Goal: Transaction & Acquisition: Purchase product/service

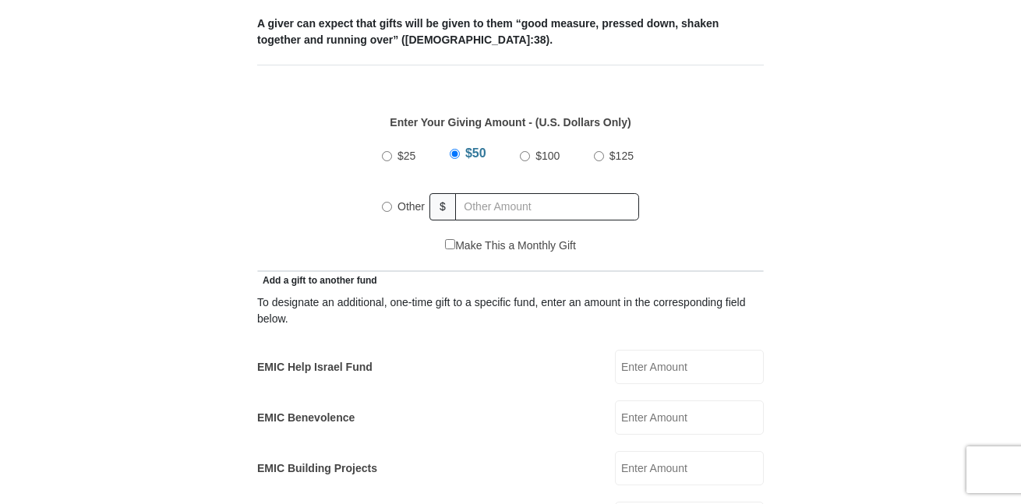
scroll to position [668, 0]
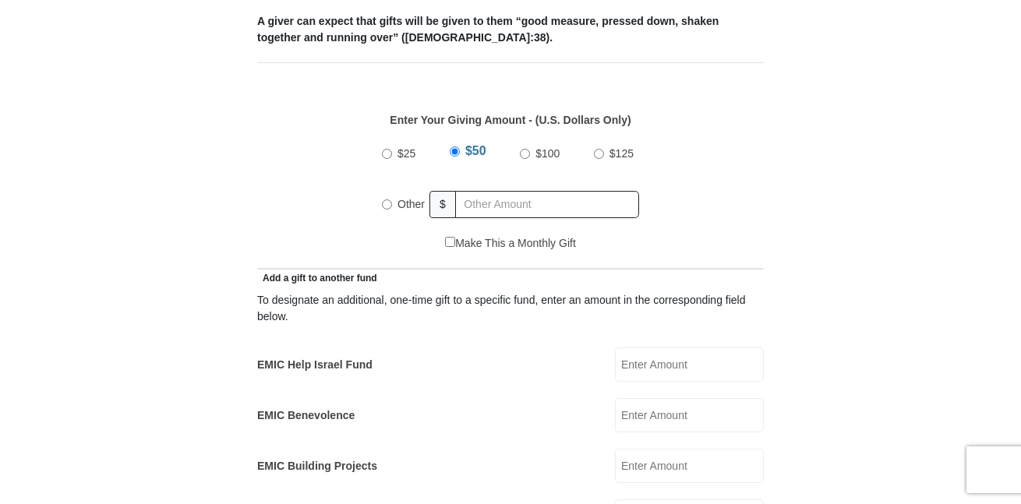
click at [455, 147] on input "$50" at bounding box center [455, 152] width 10 height 10
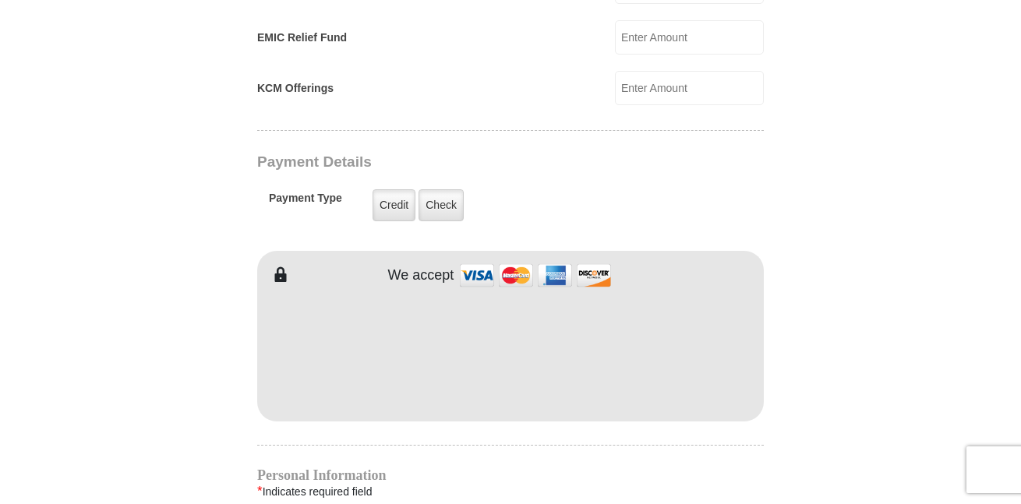
scroll to position [1152, 0]
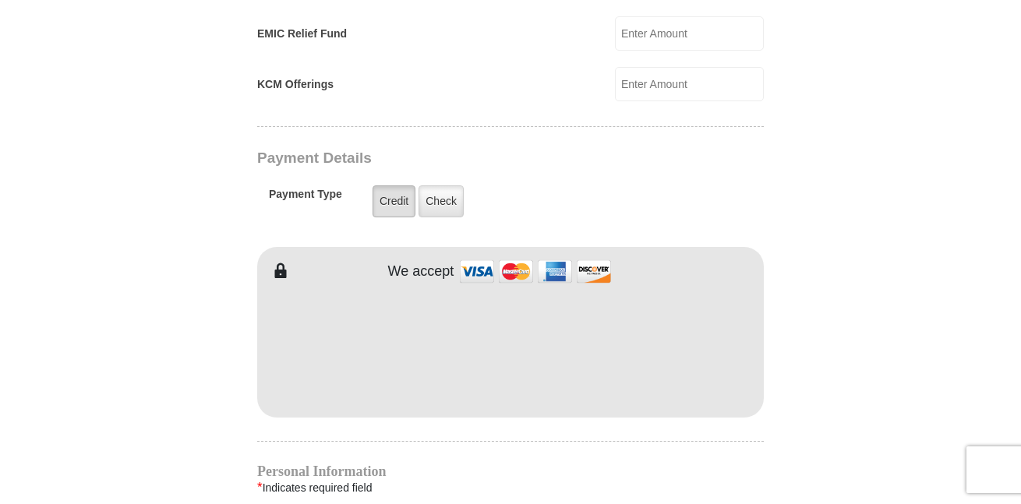
click at [391, 186] on label "Credit" at bounding box center [394, 202] width 43 height 32
click at [0, 0] on input "Credit" at bounding box center [0, 0] width 0 height 0
click at [391, 186] on label "Credit" at bounding box center [394, 202] width 43 height 32
click at [0, 0] on input "Credit" at bounding box center [0, 0] width 0 height 0
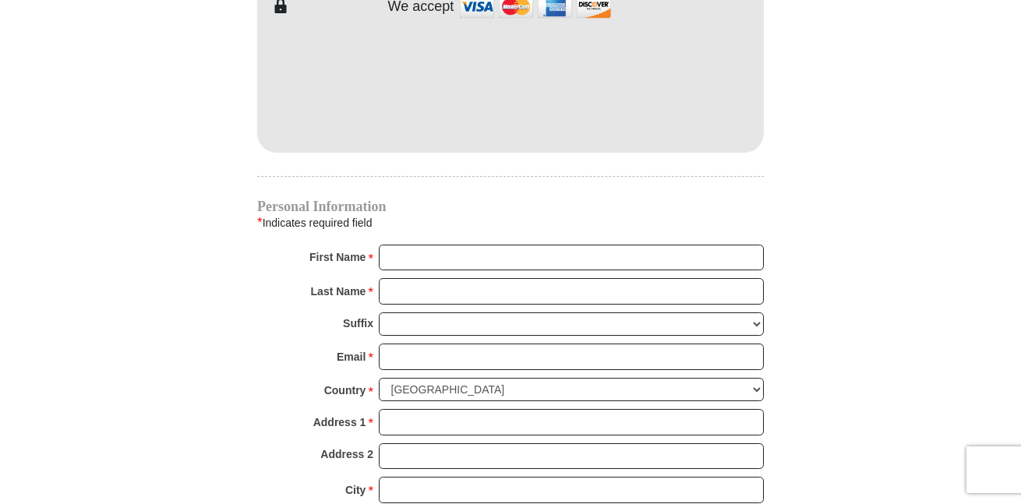
scroll to position [1418, 0]
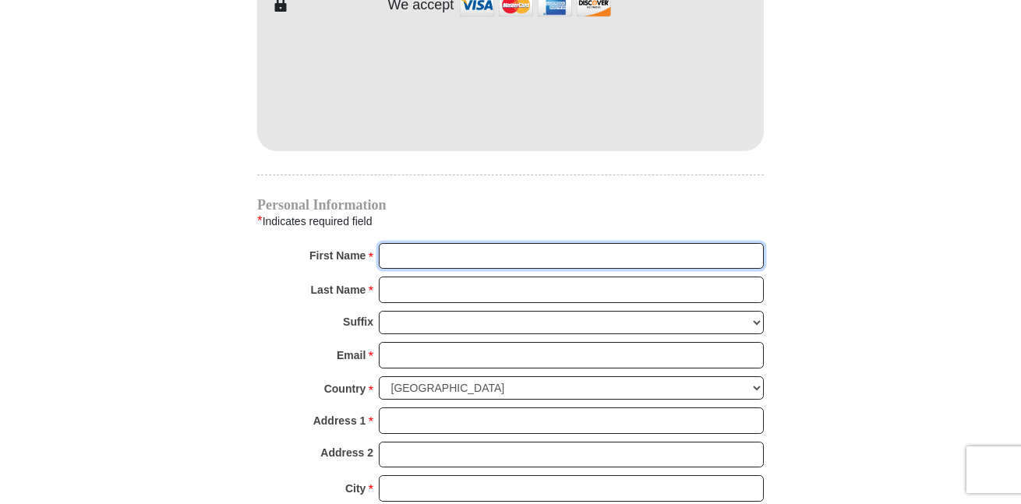
click at [452, 243] on input "First Name *" at bounding box center [571, 256] width 385 height 27
type input "Erin"
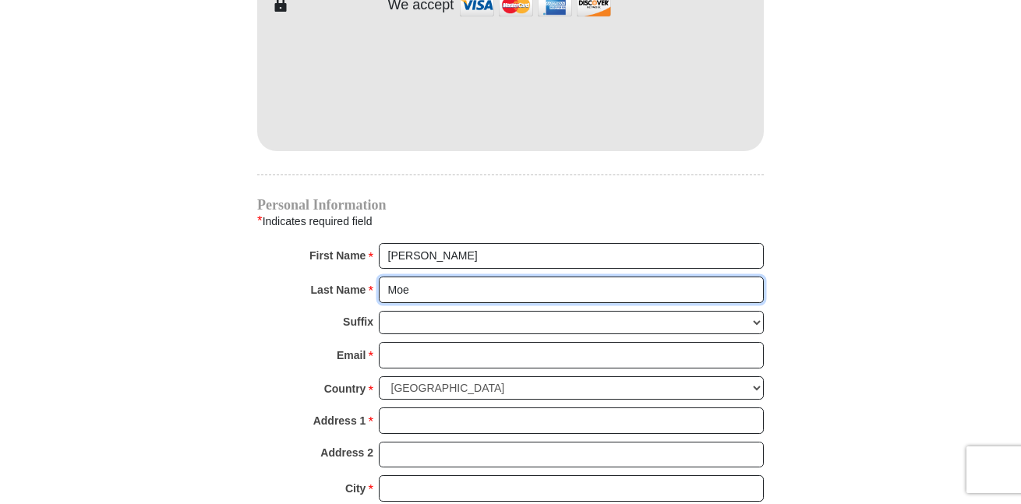
type input "Moe"
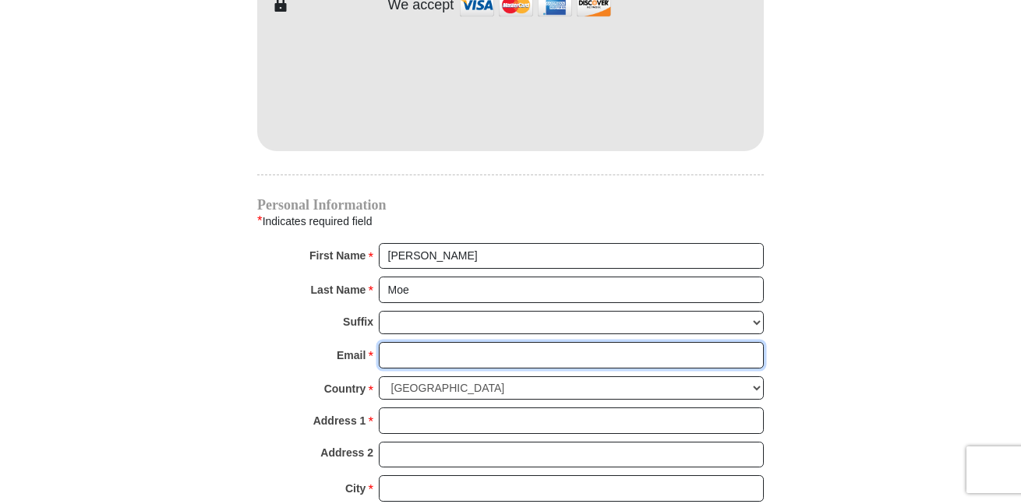
click at [443, 342] on input "Email *" at bounding box center [571, 355] width 385 height 27
type input "kevinerin@hotmail.com"
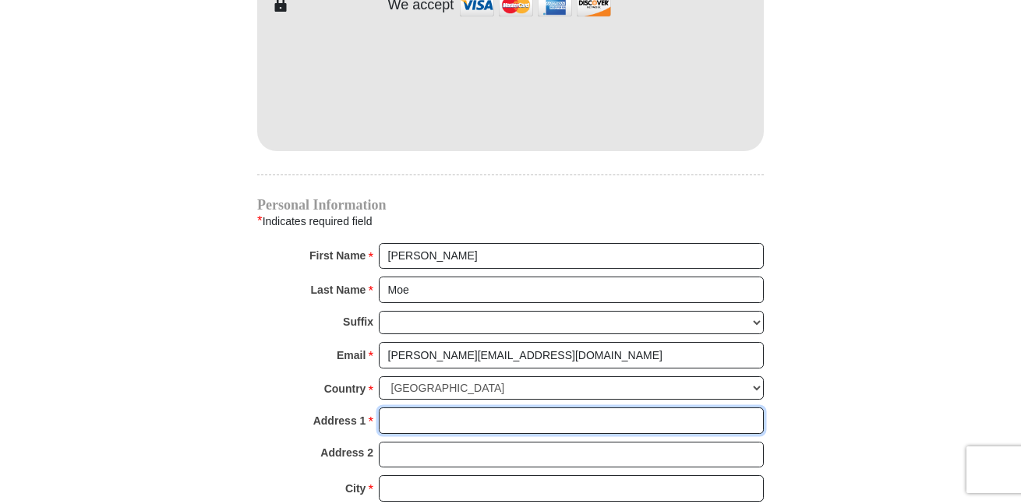
click at [446, 408] on input "Address 1 *" at bounding box center [571, 421] width 385 height 27
type input "PO Box 881"
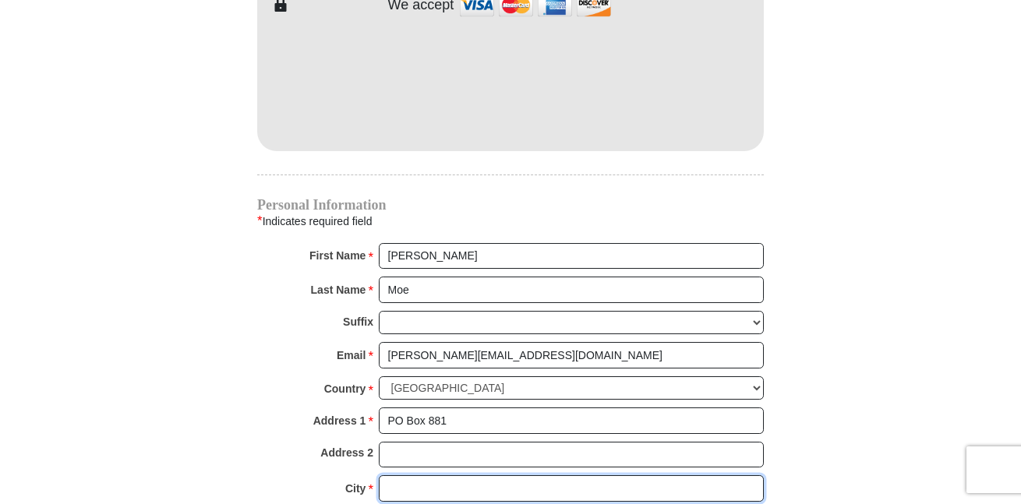
click at [445, 476] on input "City *" at bounding box center [571, 489] width 385 height 27
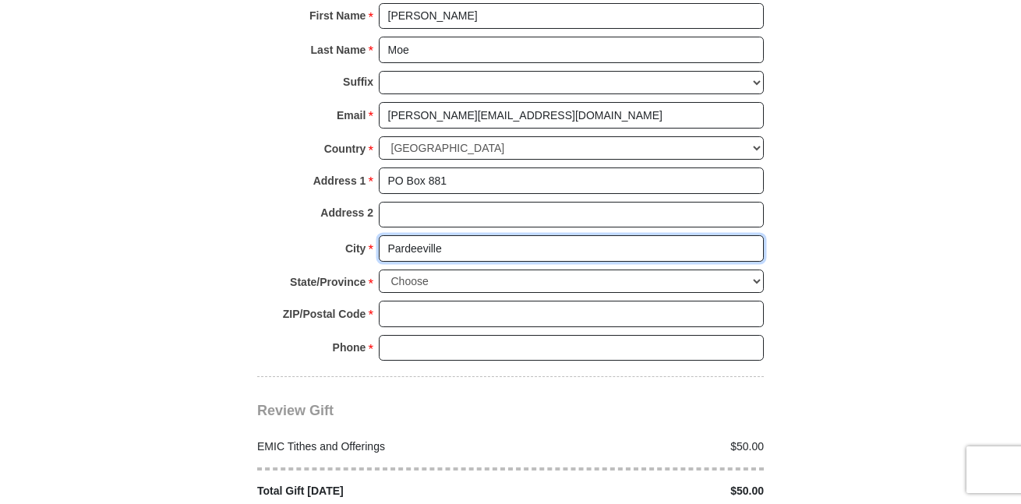
scroll to position [1662, 0]
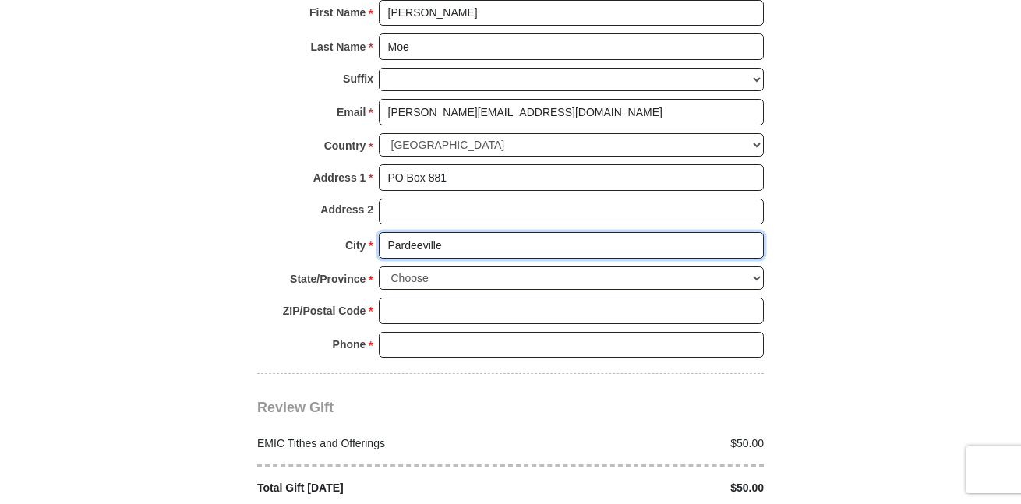
type input "Pardeeville"
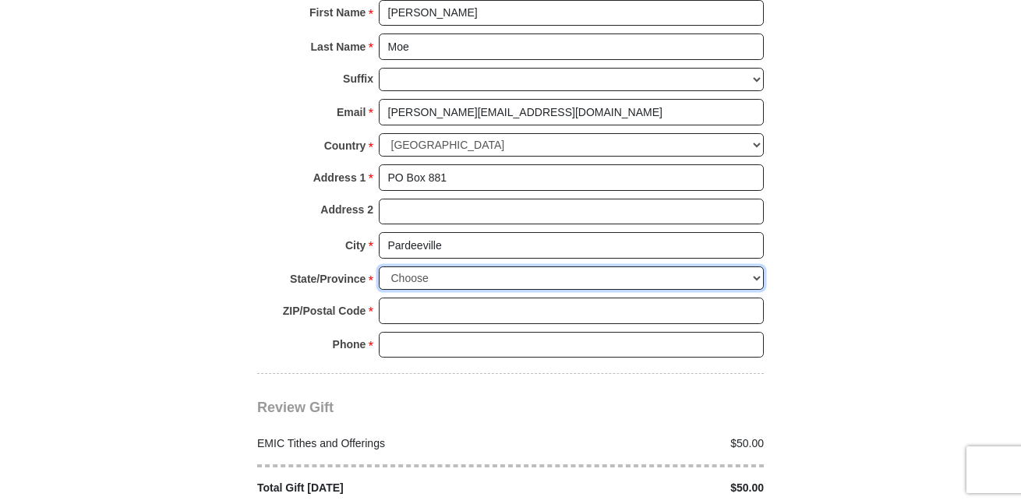
click at [757, 267] on select "Choose Alabama Alaska American Samoa Arizona Arkansas Armed Forces Americas Arm…" at bounding box center [571, 279] width 385 height 24
select select "WI"
click at [379, 267] on select "Choose Alabama Alaska American Samoa Arizona Arkansas Armed Forces Americas Arm…" at bounding box center [571, 279] width 385 height 24
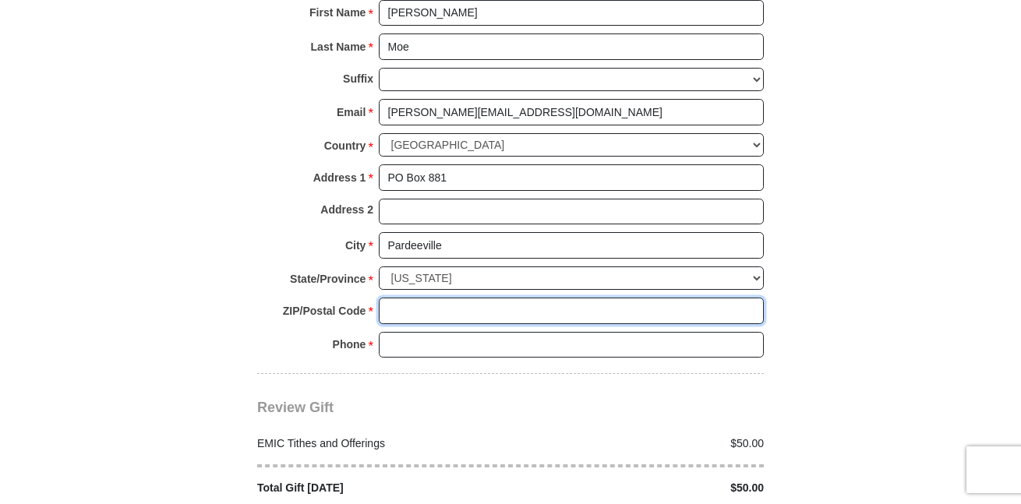
click at [531, 298] on input "ZIP/Postal Code *" at bounding box center [571, 311] width 385 height 27
type input "53954"
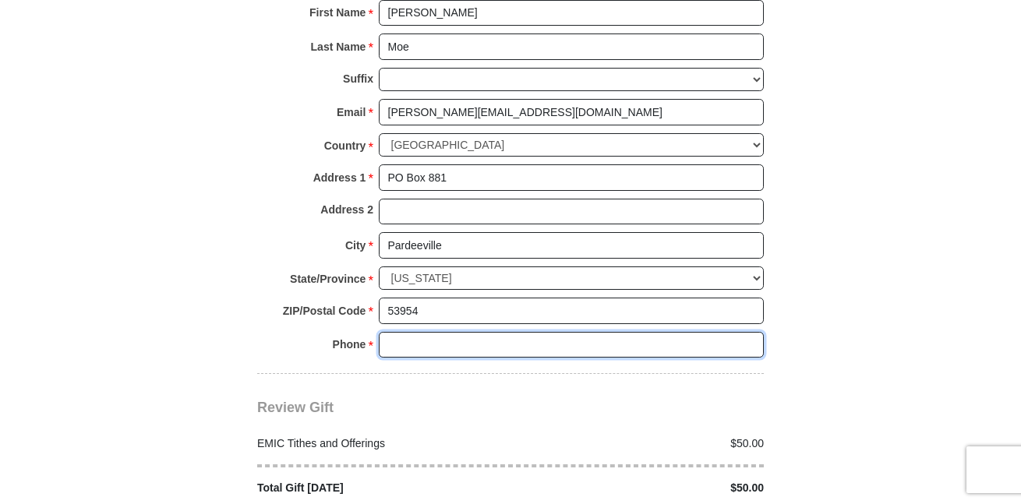
click at [543, 332] on input "Phone * *" at bounding box center [571, 345] width 385 height 27
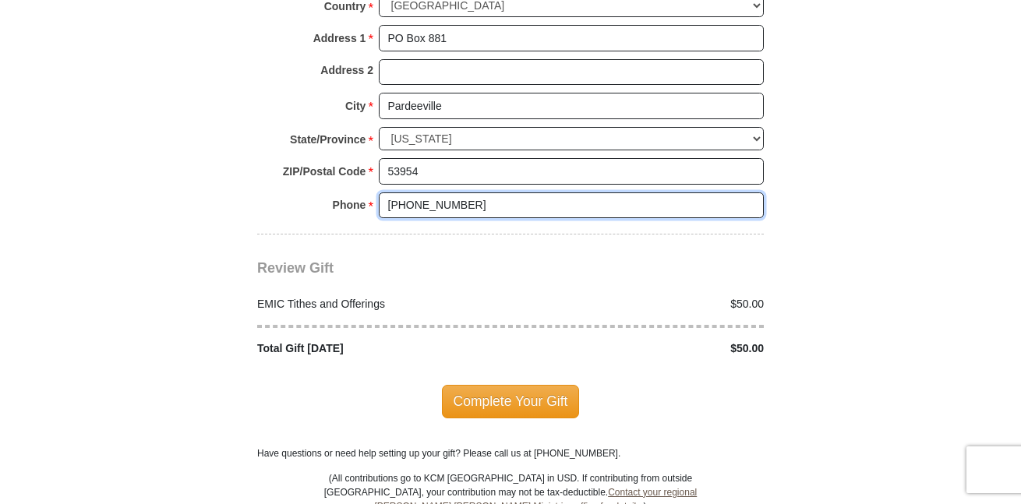
scroll to position [1798, 0]
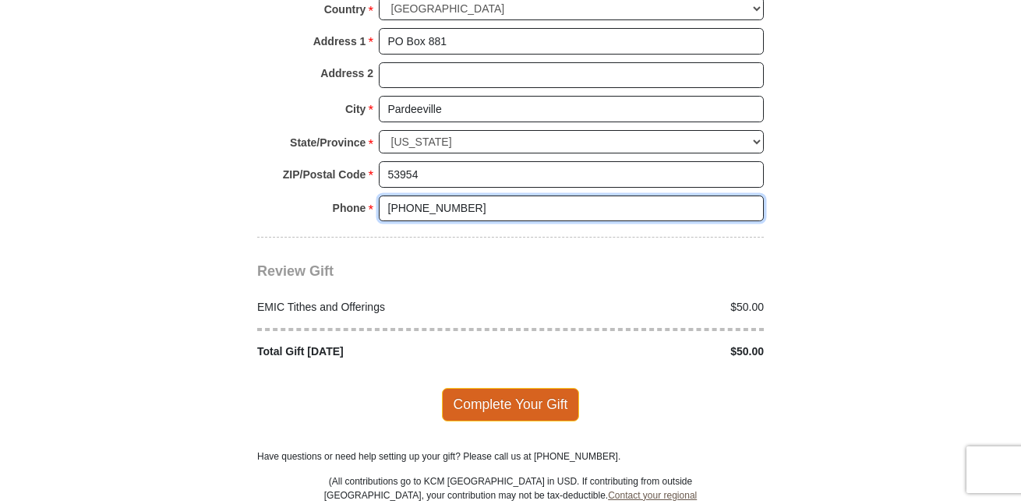
type input "608-566-3565"
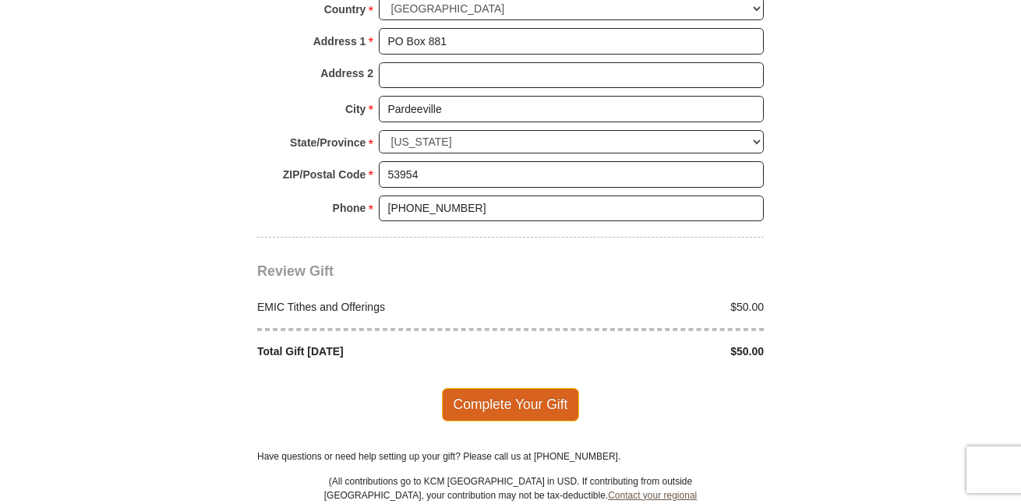
click at [566, 388] on span "Complete Your Gift" at bounding box center [511, 404] width 138 height 33
